Goal: Communication & Community: Answer question/provide support

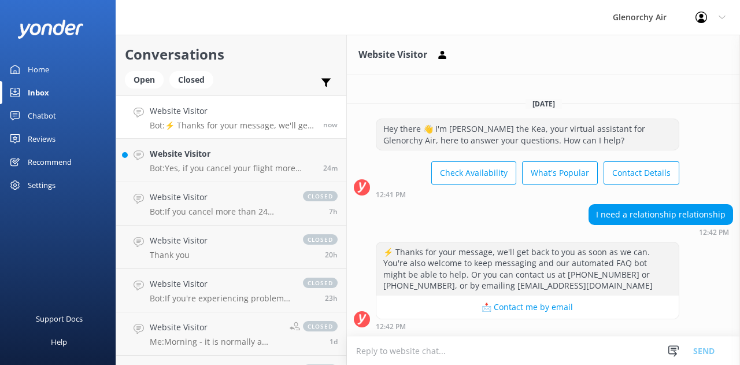
click at [214, 125] on p "Bot: ⚡ Thanks for your message, we'll get back to you as soon as we can. You're…" at bounding box center [232, 125] width 165 height 10
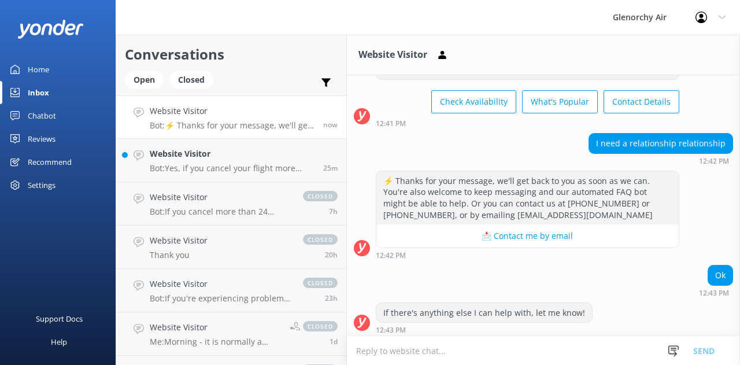
scroll to position [59, 0]
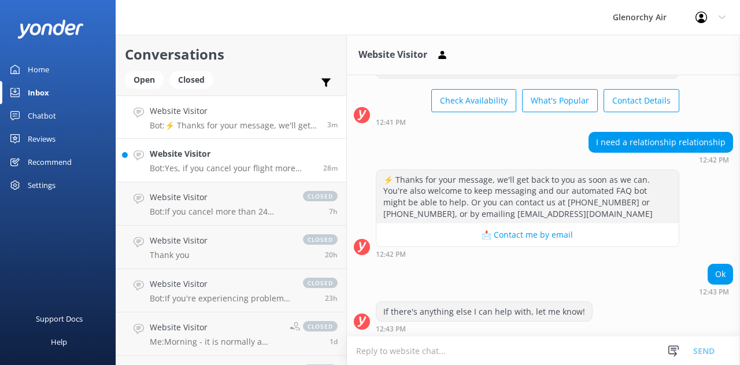
click at [161, 157] on h4 "Website Visitor" at bounding box center [232, 153] width 165 height 13
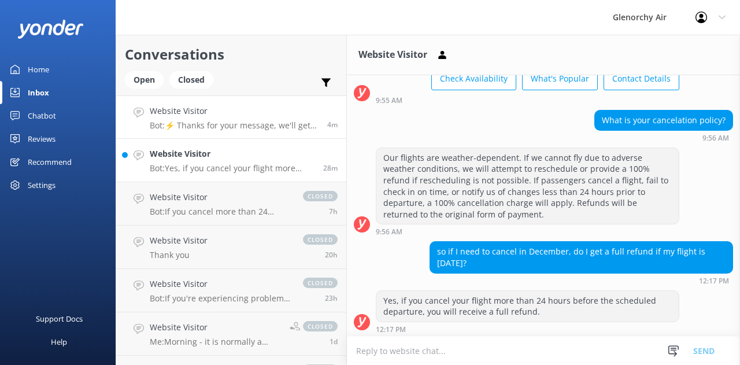
click at [200, 103] on link "Website Visitor Bot: ⚡ Thanks for your message, we'll get back to you as soon a…" at bounding box center [231, 116] width 230 height 43
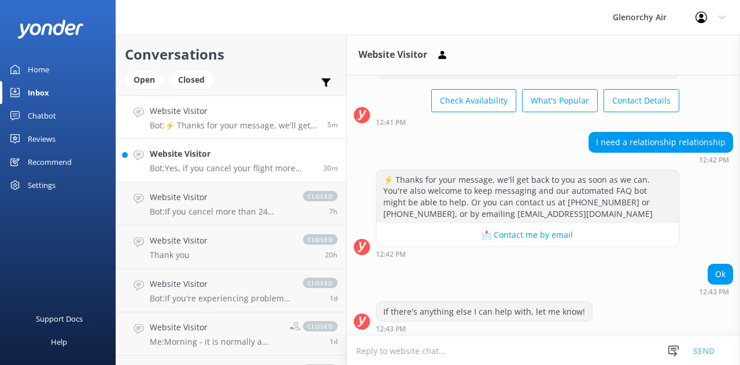
click at [238, 167] on p "Bot: Yes, if you cancel your flight more than 24 hours before the scheduled dep…" at bounding box center [232, 168] width 165 height 10
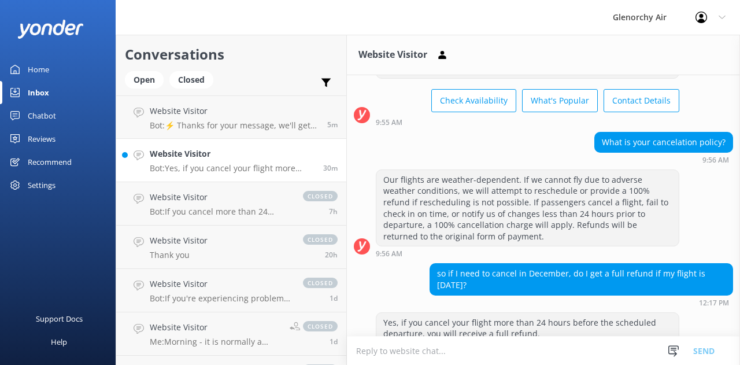
scroll to position [81, 0]
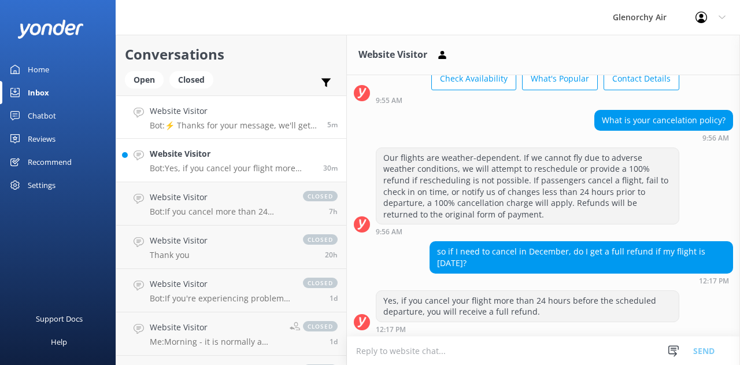
click at [239, 113] on h4 "Website Visitor" at bounding box center [234, 111] width 169 height 13
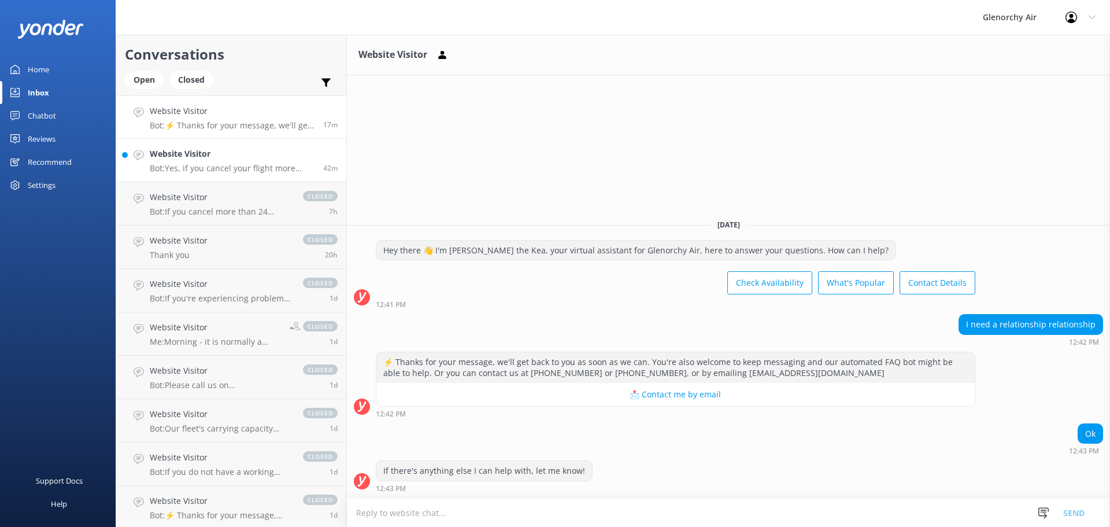
click at [259, 151] on h4 "Website Visitor" at bounding box center [232, 153] width 165 height 13
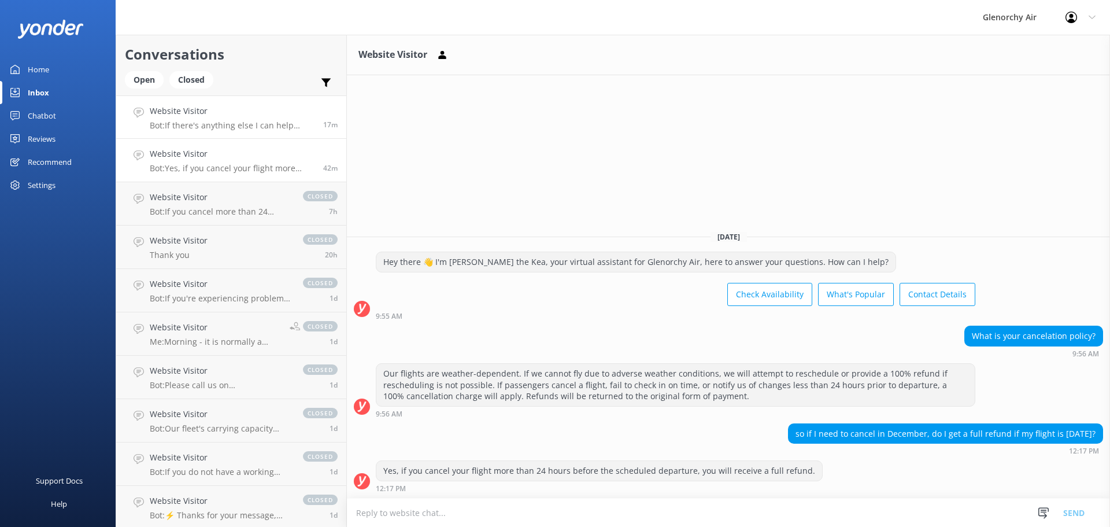
click at [264, 123] on p "Bot: If there's anything else I can help with, let me know!" at bounding box center [232, 125] width 165 height 10
